Goal: Find specific page/section: Find specific page/section

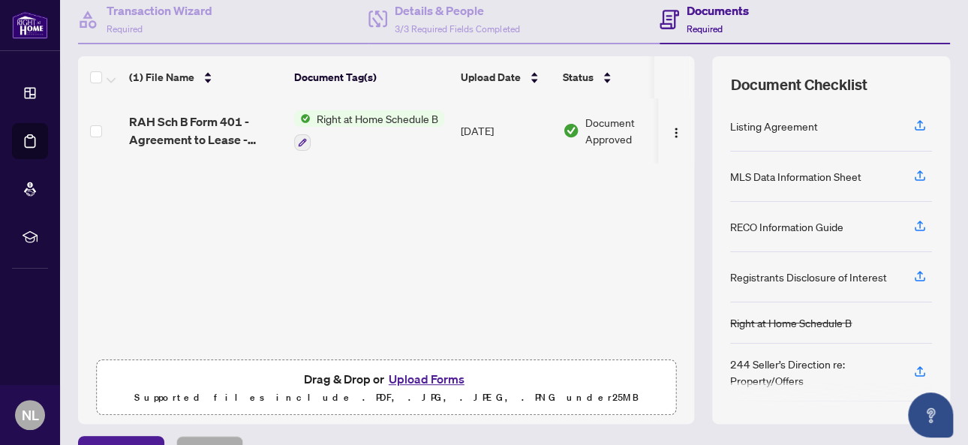
scroll to position [150, 0]
click at [913, 171] on icon "button" at bounding box center [920, 175] width 14 height 14
click at [917, 220] on icon "button" at bounding box center [920, 224] width 6 height 8
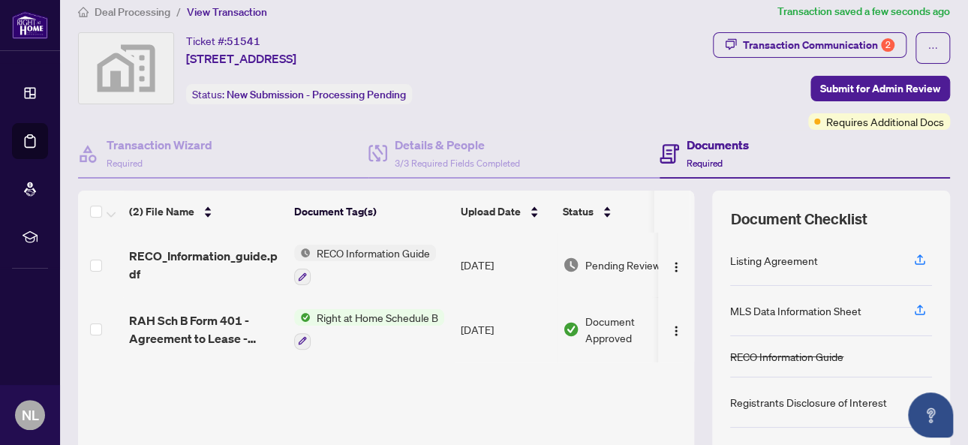
scroll to position [0, 0]
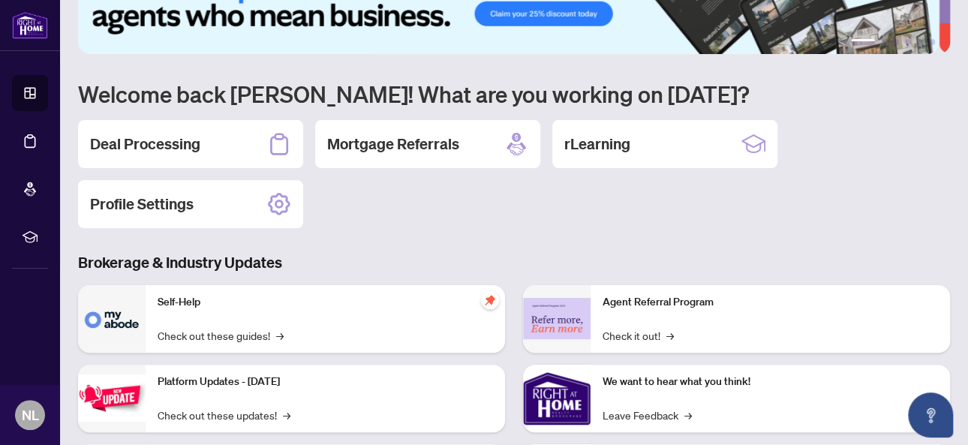
scroll to position [75, 0]
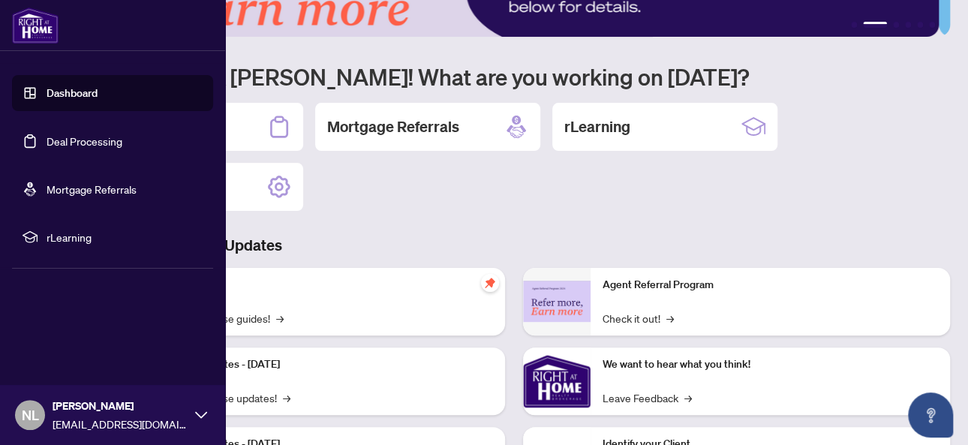
click at [68, 146] on link "Deal Processing" at bounding box center [85, 141] width 76 height 14
